Goal: Information Seeking & Learning: Learn about a topic

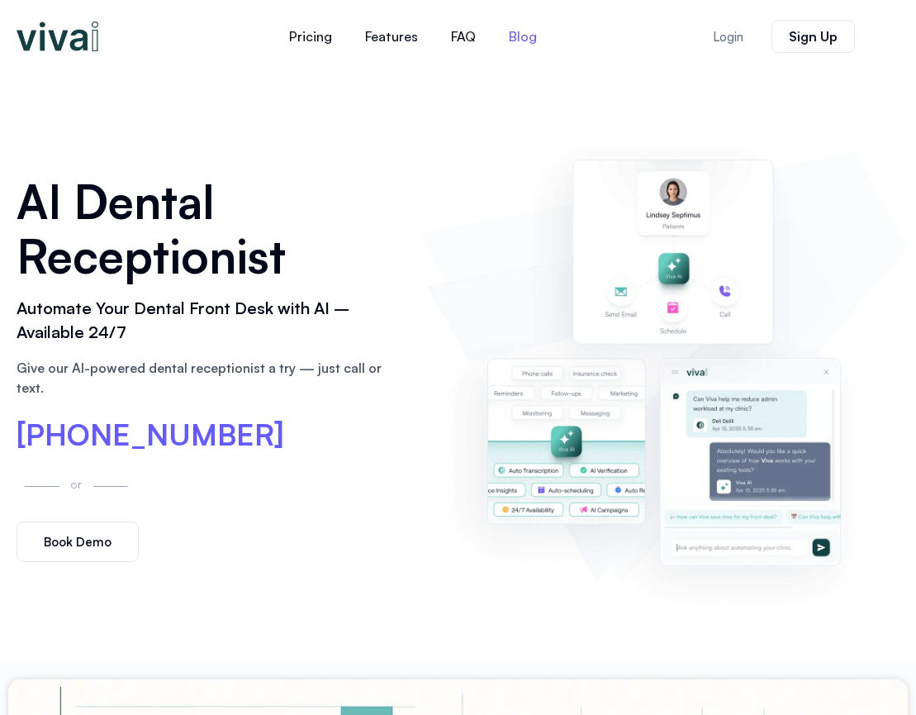
click at [512, 40] on link "Blog" at bounding box center [522, 37] width 61 height 40
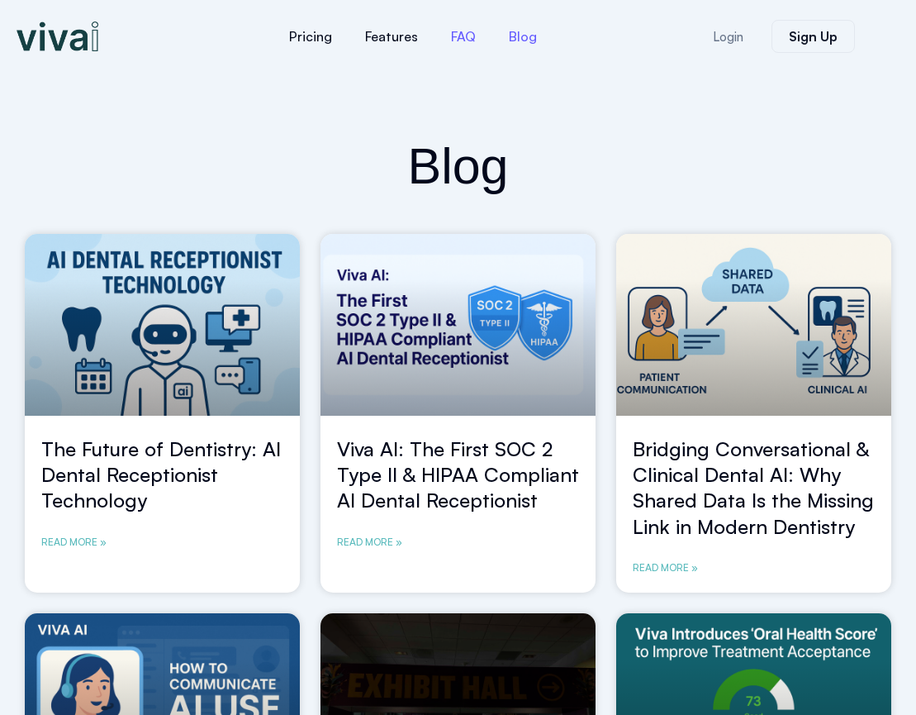
click at [470, 36] on link "FAQ" at bounding box center [463, 37] width 58 height 40
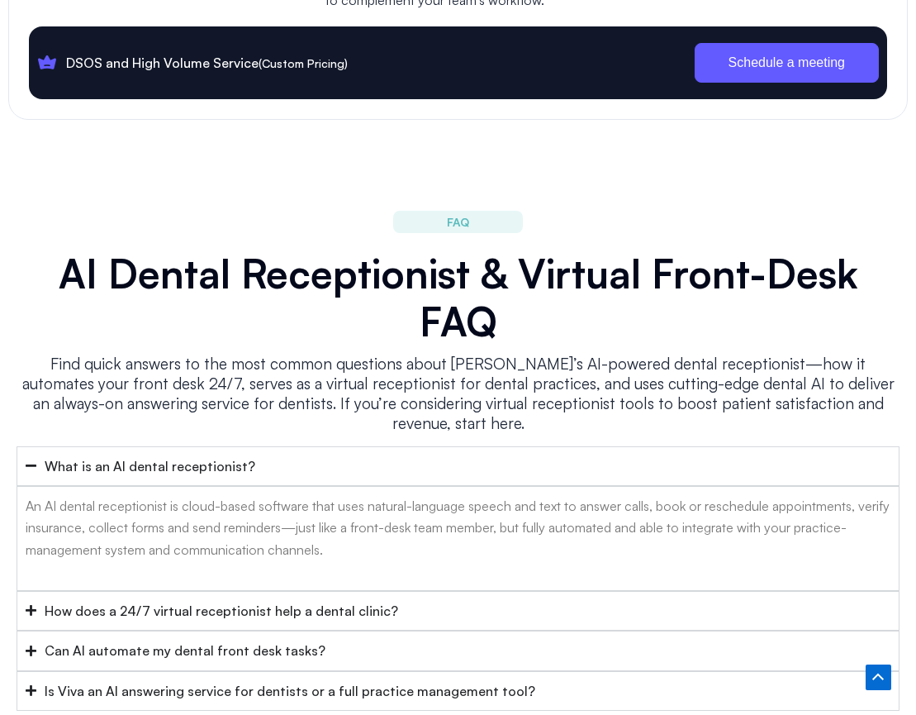
scroll to position [6327, 0]
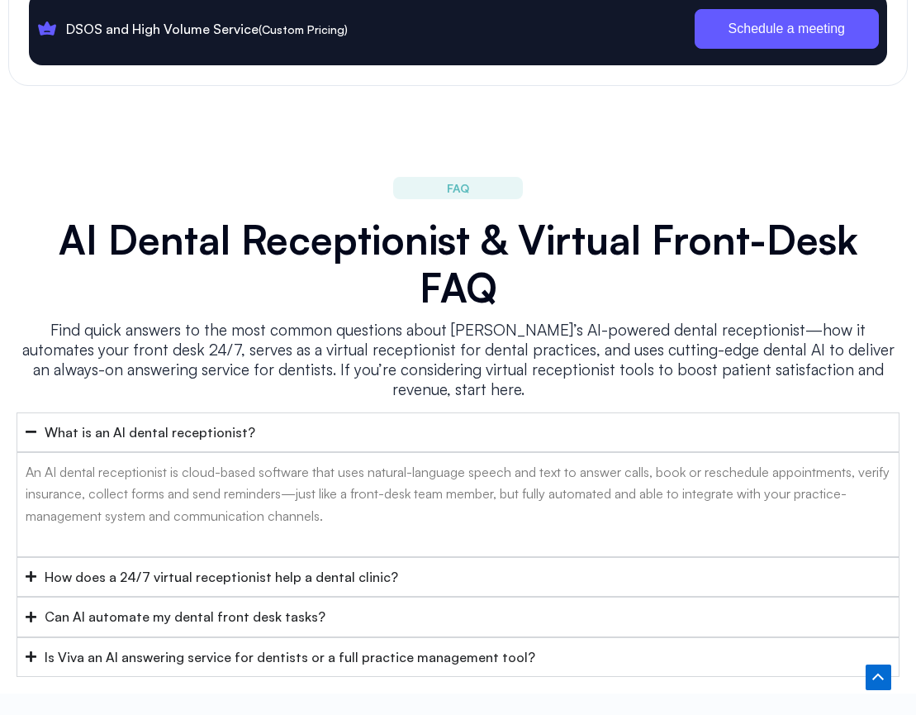
click at [109, 596] on summary "Can AI automate my dental front desk tasks?" at bounding box center [458, 616] width 883 height 40
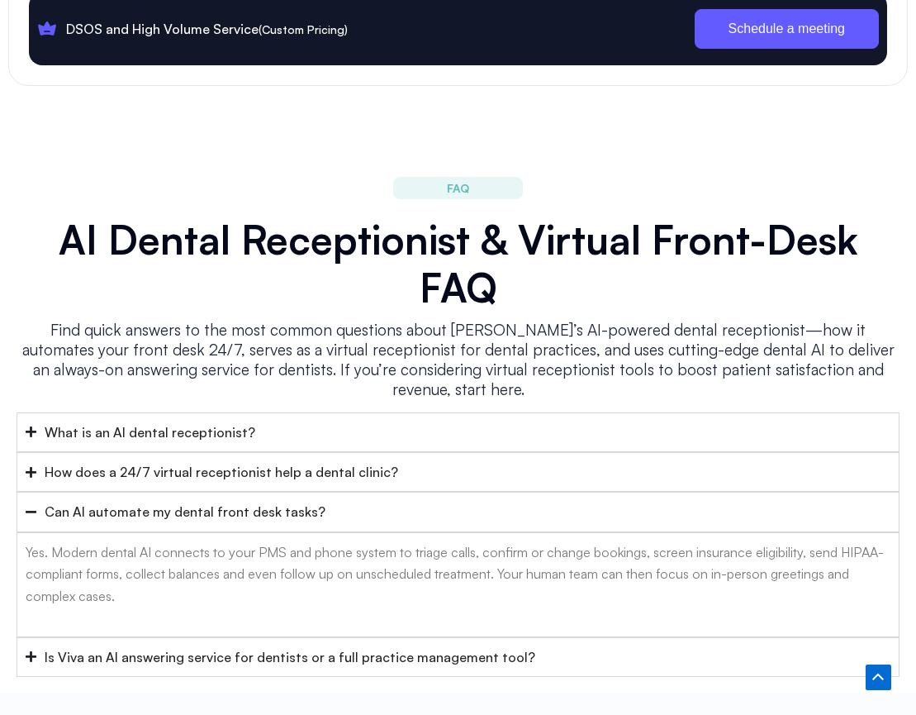
scroll to position [6409, 0]
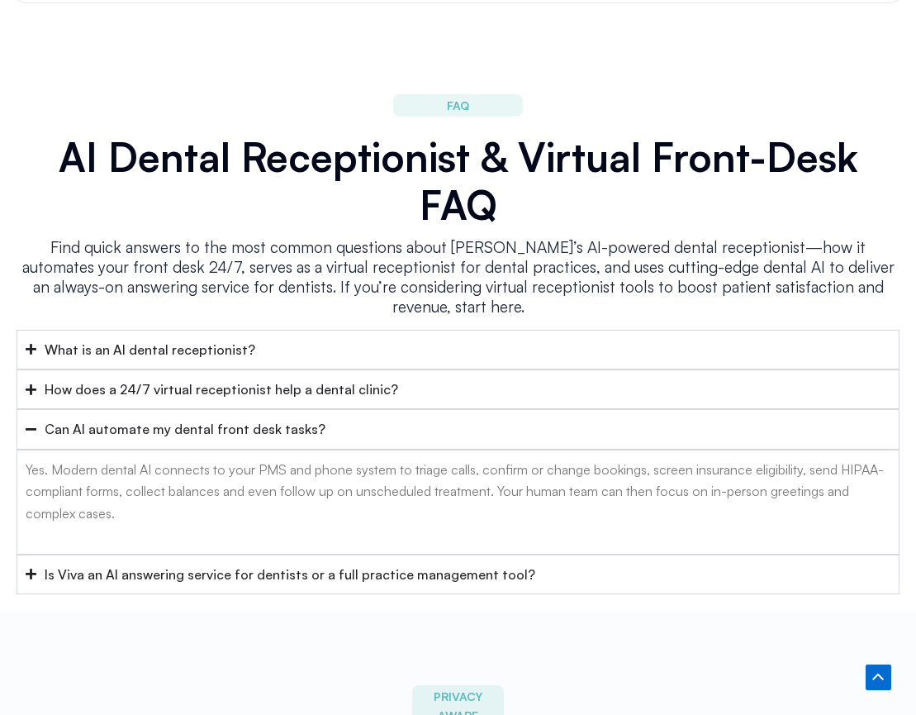
click at [165, 563] on div "Is Viva an AI answering service for dentists or a full practice management tool?" at bounding box center [290, 573] width 491 height 21
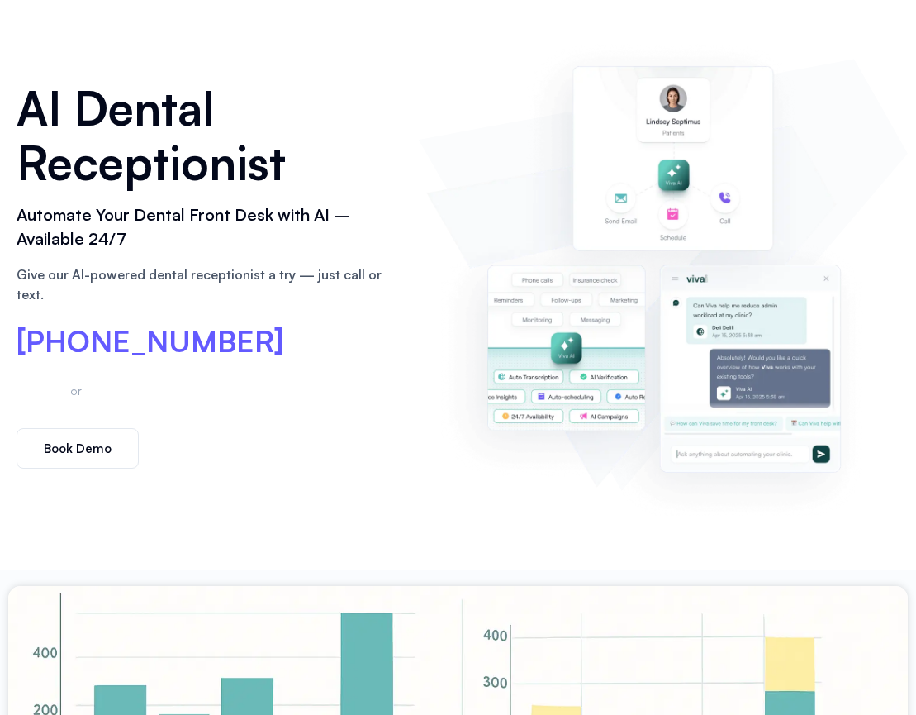
scroll to position [0, 0]
